Goal: Task Accomplishment & Management: Use online tool/utility

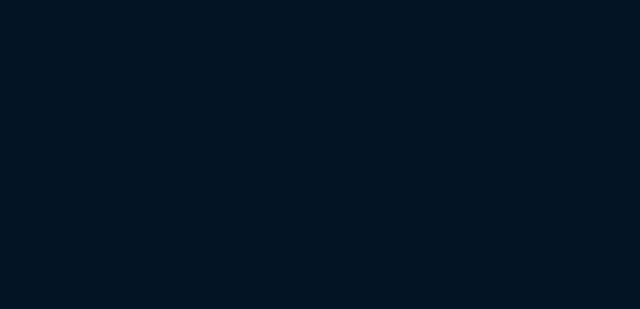
click at [224, 0] on html at bounding box center [320, 0] width 640 height 0
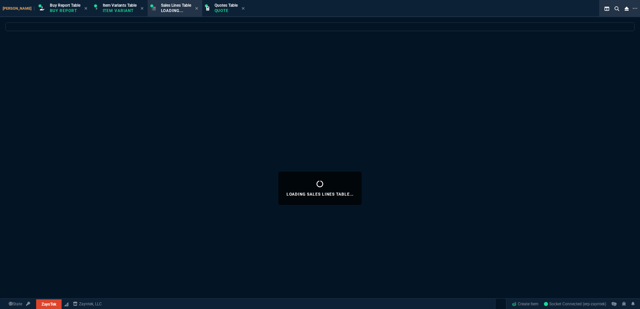
select select "1: BROV"
select select
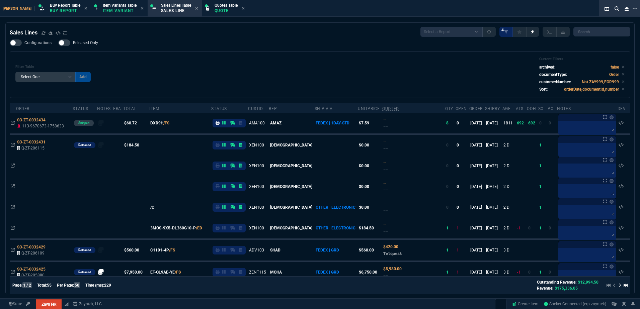
click at [224, 73] on div "Filter Table Select One Add Filter () Age () ATS () Cond (itemVariantCode) Cust…" at bounding box center [320, 75] width 610 height 36
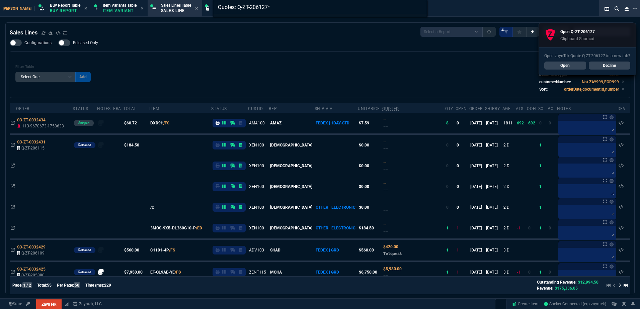
type input "Quotes: Q-ZT-206127"
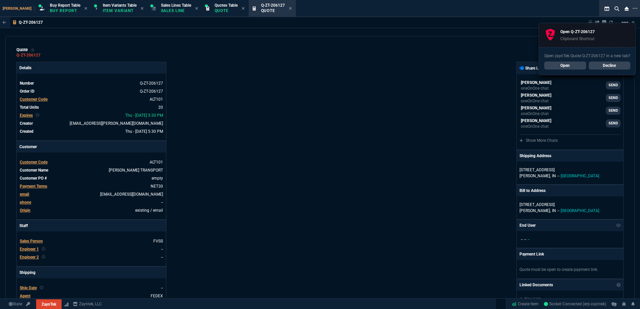
type input "65"
type input "3895"
type input "44"
type input "1650"
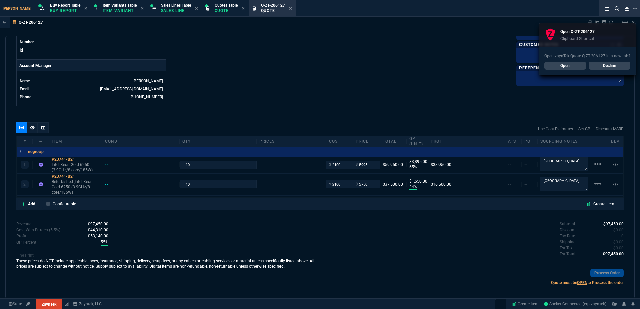
scroll to position [301, 0]
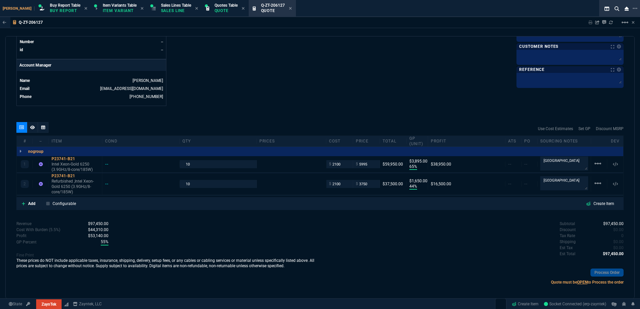
drag, startPoint x: 79, startPoint y: 160, endPoint x: 4, endPoint y: 112, distance: 89.2
click at [80, 160] on icon at bounding box center [80, 159] width 4 height 4
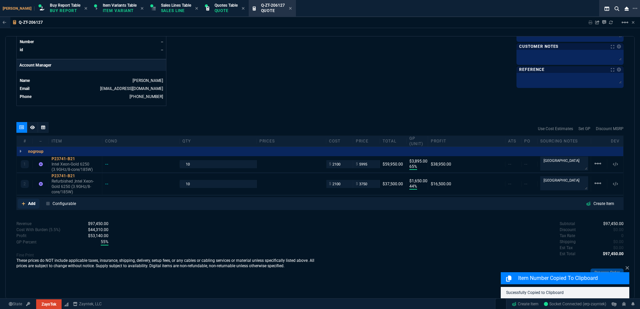
click at [26, 202] on link "Add" at bounding box center [29, 204] width 22 height 10
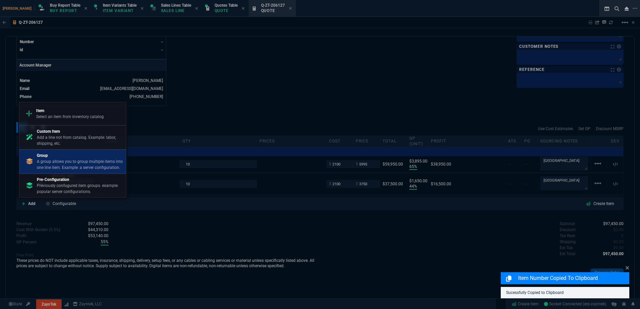
click at [61, 166] on p "A group allows you to group multiple items into one line item. Example: a serve…" at bounding box center [80, 165] width 86 height 12
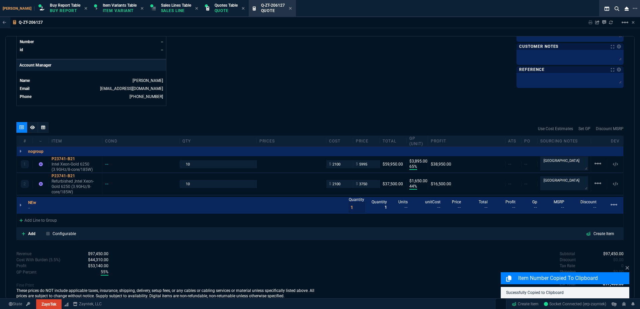
drag, startPoint x: 68, startPoint y: 186, endPoint x: 68, endPoint y: 200, distance: 14.1
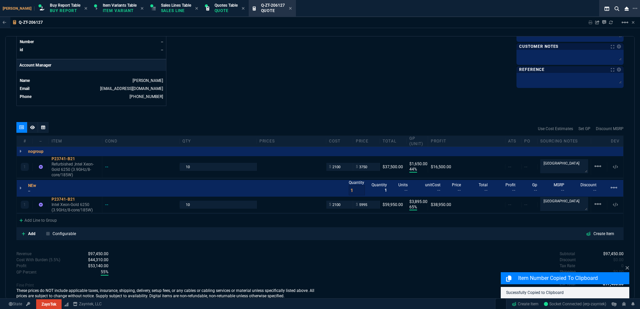
type input "65"
type input "3895"
click at [40, 187] on icon at bounding box center [40, 186] width 4 height 4
click at [31, 230] on link "Add" at bounding box center [29, 234] width 22 height 10
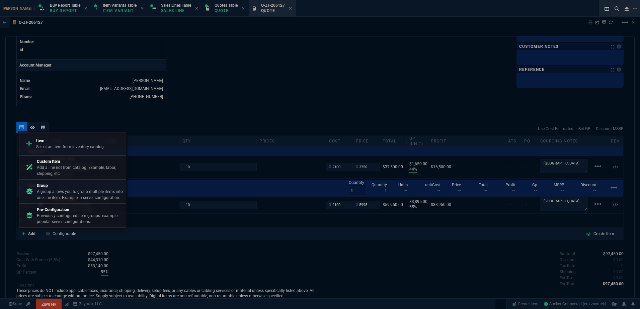
click at [57, 196] on p "A group allows you to group multiple items into one line item. Example: a serve…" at bounding box center [80, 195] width 86 height 12
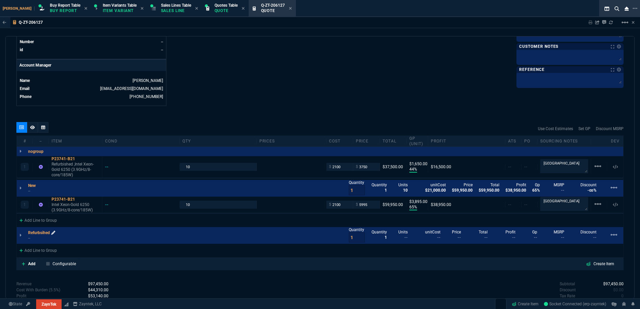
click at [54, 234] on icon at bounding box center [53, 233] width 4 height 4
drag, startPoint x: 71, startPoint y: 169, endPoint x: 69, endPoint y: 231, distance: 62.0
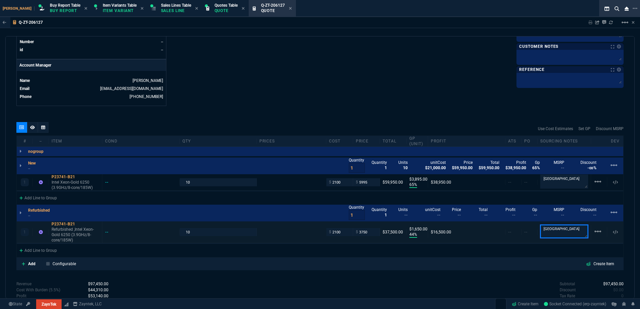
drag, startPoint x: 568, startPoint y: 235, endPoint x: 501, endPoint y: 234, distance: 66.7
click at [502, 231] on div "1 P23741-B21 Refurbished ,Intel Xeon-Gold 6250 (3.9GHz/8-core/185W) -- 10 $ 210…" at bounding box center [320, 233] width 607 height 22
click at [566, 234] on textarea "[GEOGRAPHIC_DATA]" at bounding box center [565, 231] width 48 height 13
type textarea "Hong Kong / CPU Power"
click at [561, 185] on textarea "[GEOGRAPHIC_DATA]" at bounding box center [565, 181] width 48 height 13
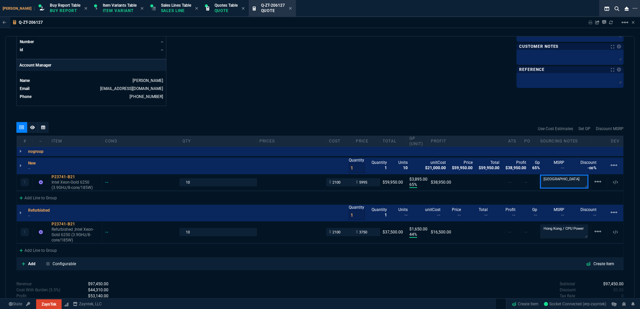
paste textarea "/ CPU Power"
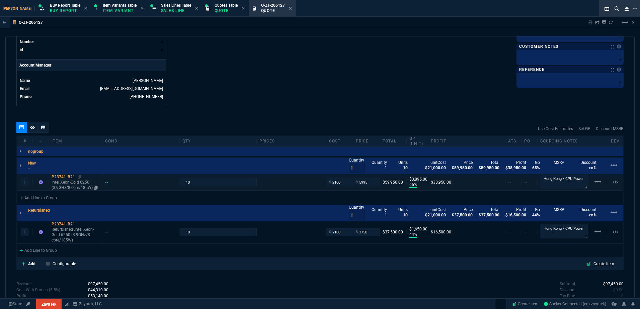
click at [78, 177] on div "P23741-B21" at bounding box center [76, 177] width 48 height 5
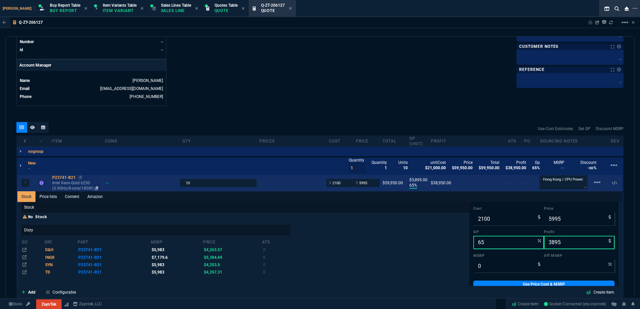
click at [64, 182] on p "Intel Xeon-Gold 6250 (3.9GHz/8-core/185W)" at bounding box center [76, 186] width 48 height 11
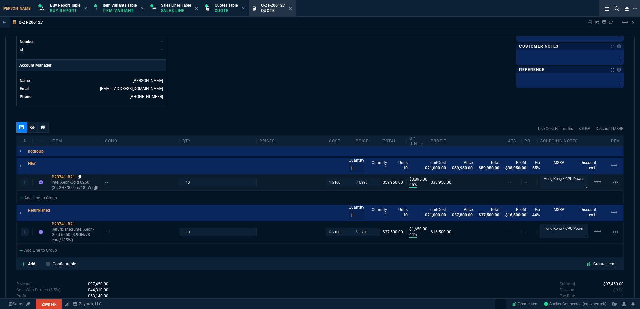
click at [79, 179] on icon at bounding box center [80, 177] width 4 height 4
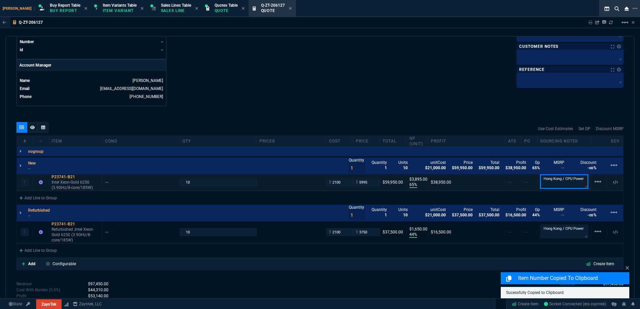
click at [577, 182] on textarea "Hong Kong / CPU Power" at bounding box center [565, 182] width 48 height 14
click at [581, 182] on textarea "Hong Kong / CPU Power" at bounding box center [565, 181] width 48 height 13
type textarea "Hong Kong / CPU Power + heatsink & FAN"
click at [563, 231] on textarea "Hong Kong / CPU Power" at bounding box center [565, 232] width 48 height 14
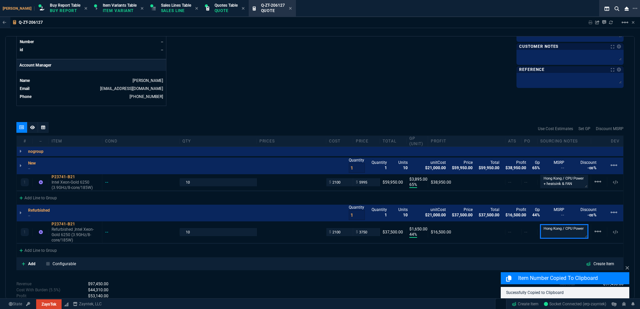
paste textarea "+ heatsink & FAN"
click at [552, 235] on textarea "Hong Kong / CPU Power + heatsink & FAN" at bounding box center [565, 232] width 48 height 14
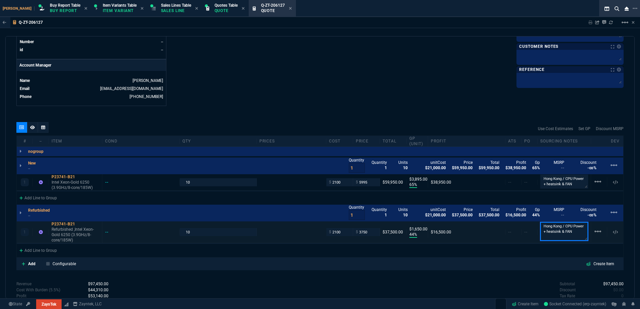
scroll to position [1, 0]
type textarea "Hong Kong / CPU Power + heatsink & FANs"
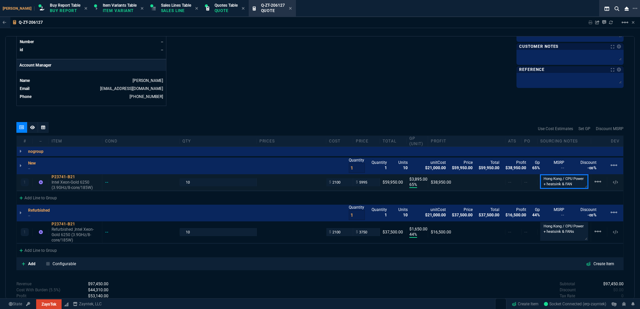
click at [552, 187] on textarea "Hong Kong / CPU Power + heatsink & FAN" at bounding box center [565, 182] width 48 height 14
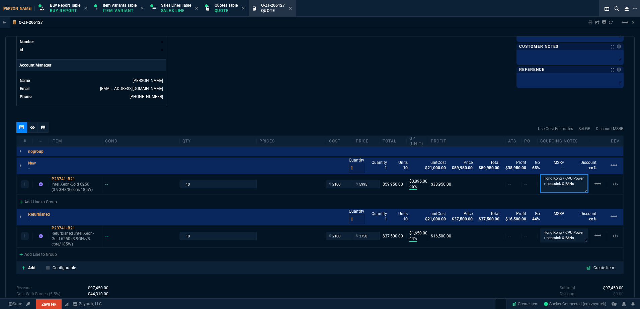
type textarea "Hong Kong / CPU Power + heatsink & FANs"
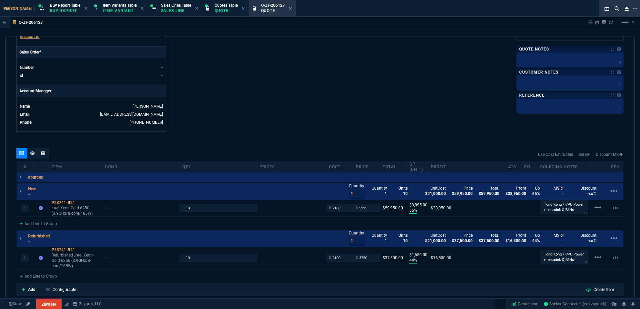
scroll to position [287, 0]
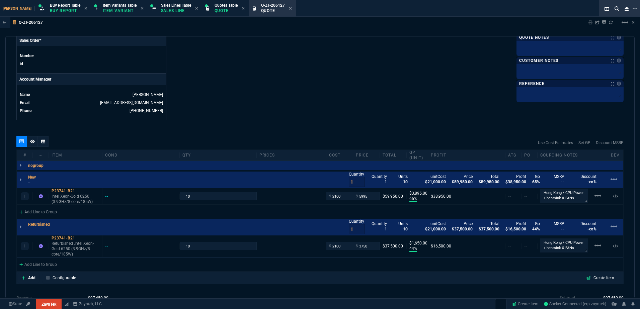
click at [170, 11] on p "Sales Line" at bounding box center [176, 10] width 30 height 5
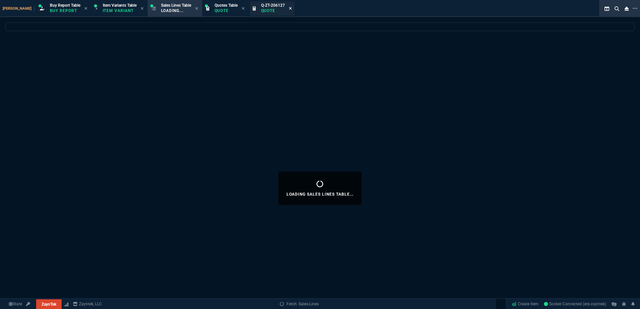
click at [289, 9] on icon at bounding box center [290, 8] width 3 height 4
select select "1: BROV"
select select
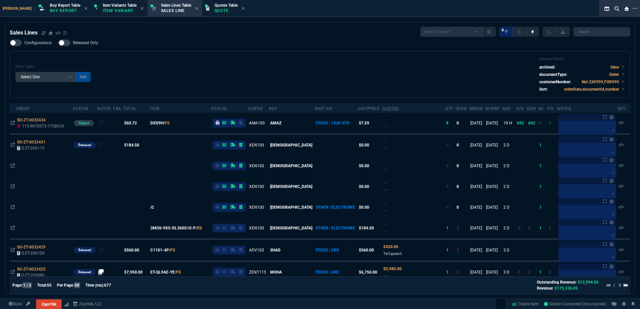
click at [224, 89] on div "Filter Table Select One Add Filter () Age () ATS () Cond (itemVariantCode) Cust…" at bounding box center [320, 75] width 610 height 36
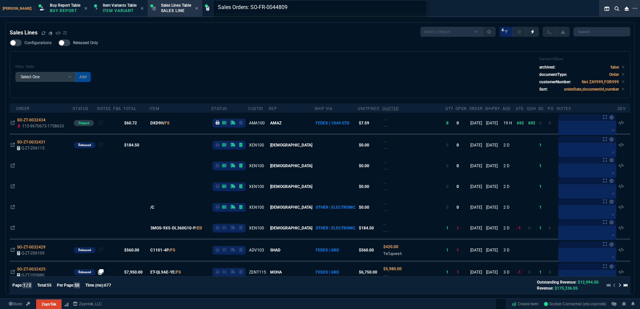
type input "Sales Orders: SO-FR-0044809"
click at [221, 88] on div "Sales Orders: SO-FR-0044809" at bounding box center [320, 154] width 640 height 309
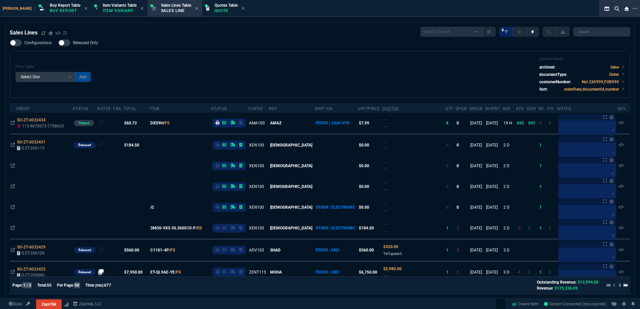
click at [231, 80] on div "Filter Table Select One Add Filter () Age () ATS () Cond (itemVariantCode) Cust…" at bounding box center [320, 75] width 610 height 36
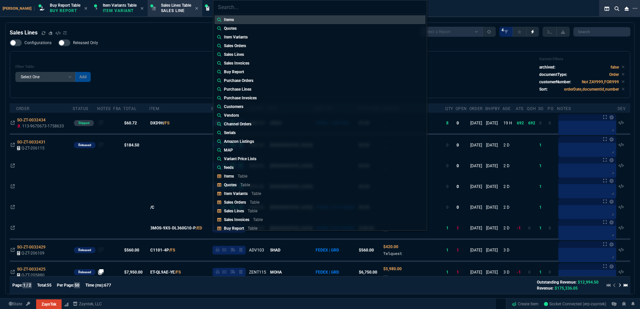
type input "Sales Orders: SO-ZT-0032393"
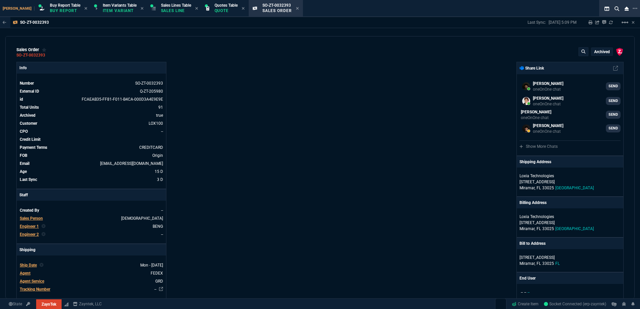
scroll to position [167, 0]
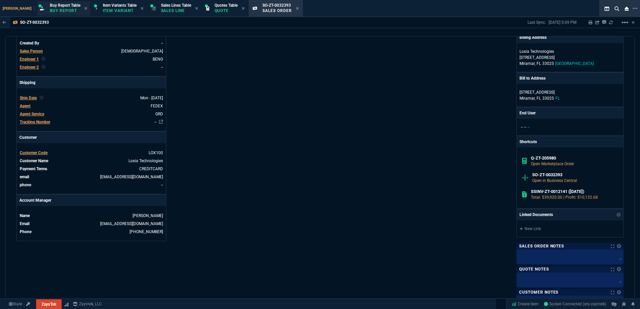
click at [50, 8] on div "Buy Report Table Buy Report" at bounding box center [65, 9] width 30 height 12
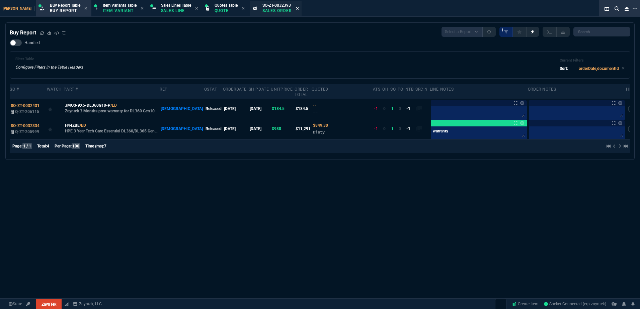
click at [296, 9] on icon at bounding box center [297, 8] width 3 height 3
click at [197, 56] on div "Filter Table Configure Filters in the Table Headers Current Filters Sort: order…" at bounding box center [320, 64] width 621 height 27
click at [170, 37] on div "Buy Report Select a Report Not Purchased 1" at bounding box center [320, 32] width 621 height 10
click at [163, 9] on p "Sales Line" at bounding box center [176, 10] width 30 height 5
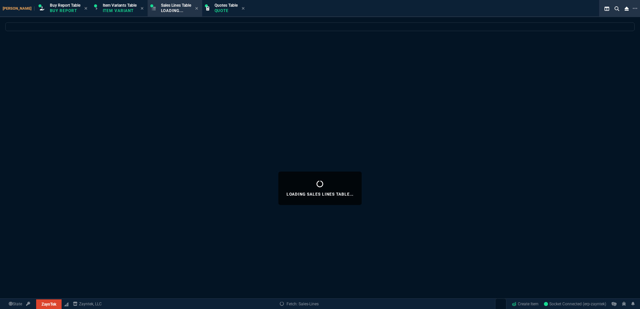
select select
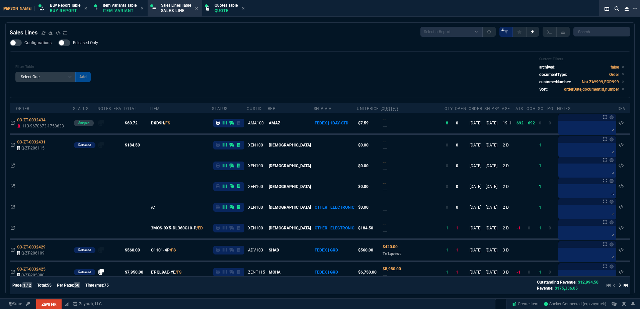
click at [140, 76] on div "Filter Table Select One Add Filter () Age () ATS () Cond (itemVariantCode) Cust…" at bounding box center [320, 75] width 610 height 36
